Goal: Complete application form: Complete application form

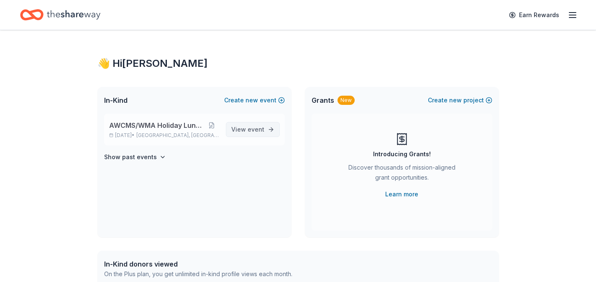
click at [256, 128] on span "event" at bounding box center [256, 129] width 17 height 7
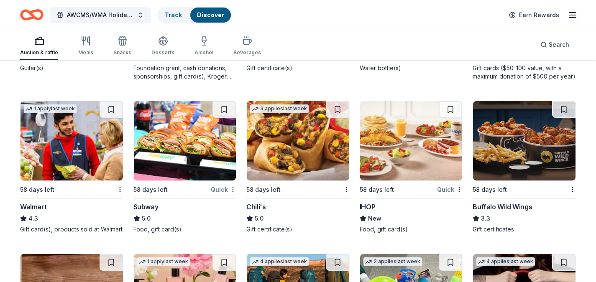
scroll to position [4226, 0]
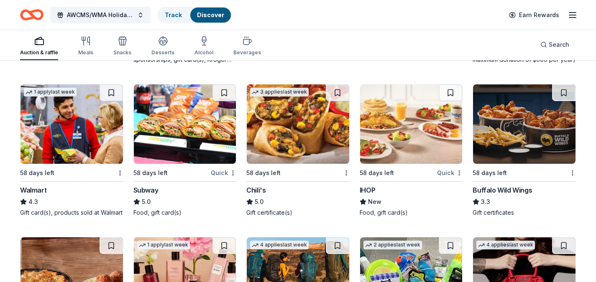
click at [481, 189] on div "Buffalo Wild Wings" at bounding box center [502, 190] width 59 height 10
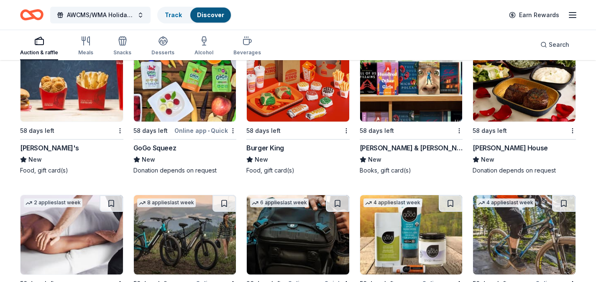
scroll to position [4547, 0]
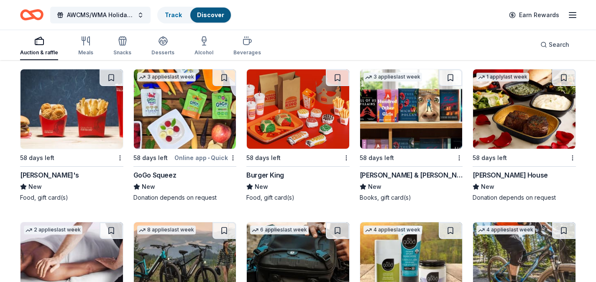
click at [74, 129] on img at bounding box center [71, 108] width 102 height 79
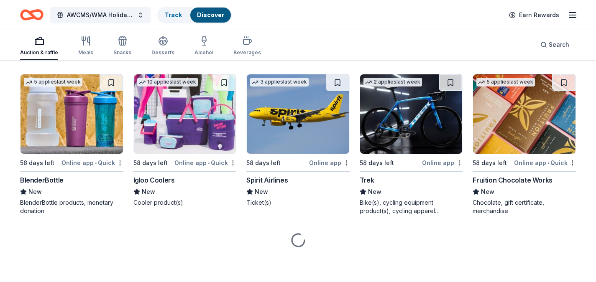
scroll to position [0, 0]
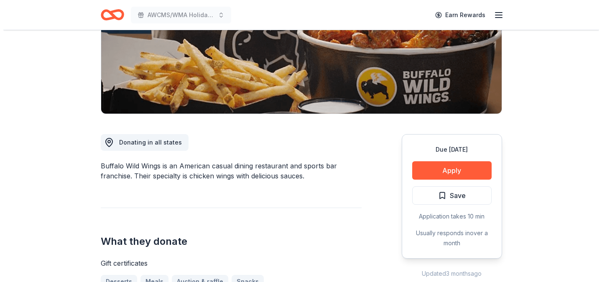
scroll to position [136, 0]
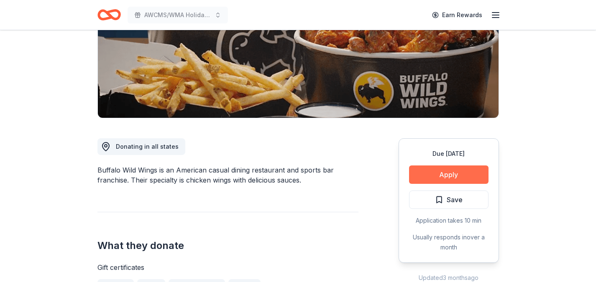
click at [428, 177] on button "Apply" at bounding box center [448, 175] width 79 height 18
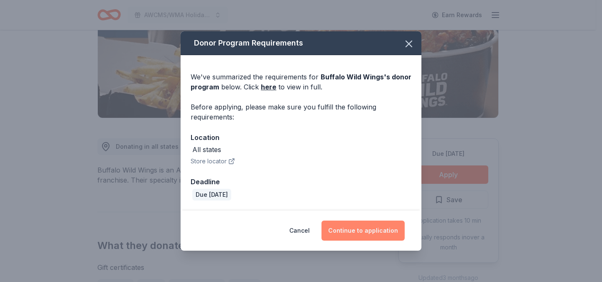
click at [346, 234] on button "Continue to application" at bounding box center [363, 231] width 83 height 20
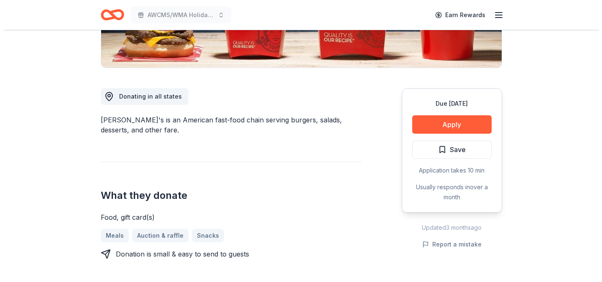
scroll to position [189, 0]
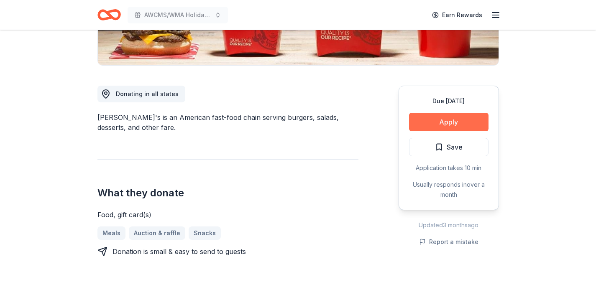
click at [432, 121] on button "Apply" at bounding box center [448, 122] width 79 height 18
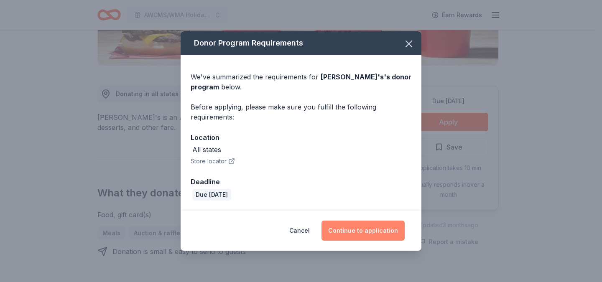
click at [356, 233] on button "Continue to application" at bounding box center [363, 231] width 83 height 20
